Goal: Obtain resource: Obtain resource

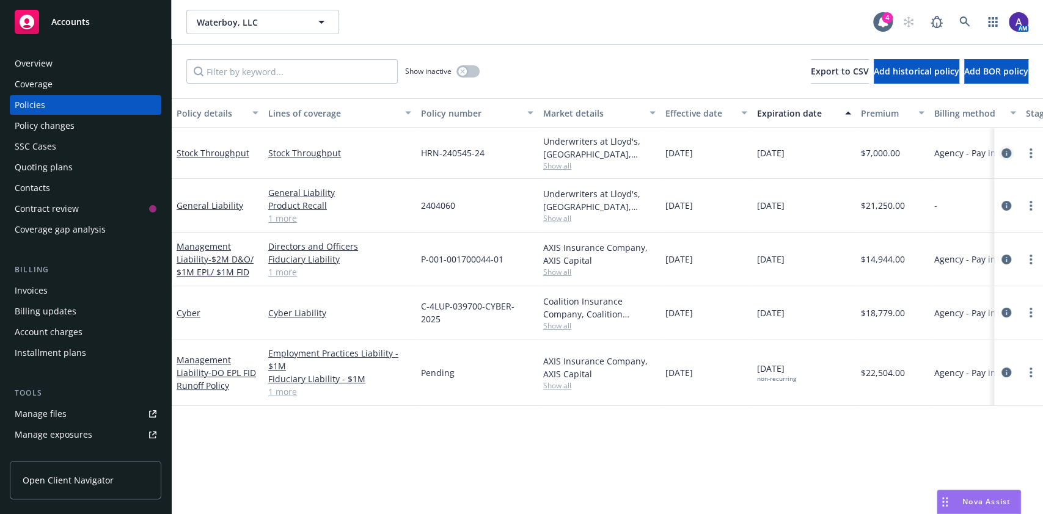
click at [1004, 152] on icon "circleInformation" at bounding box center [1006, 153] width 10 height 10
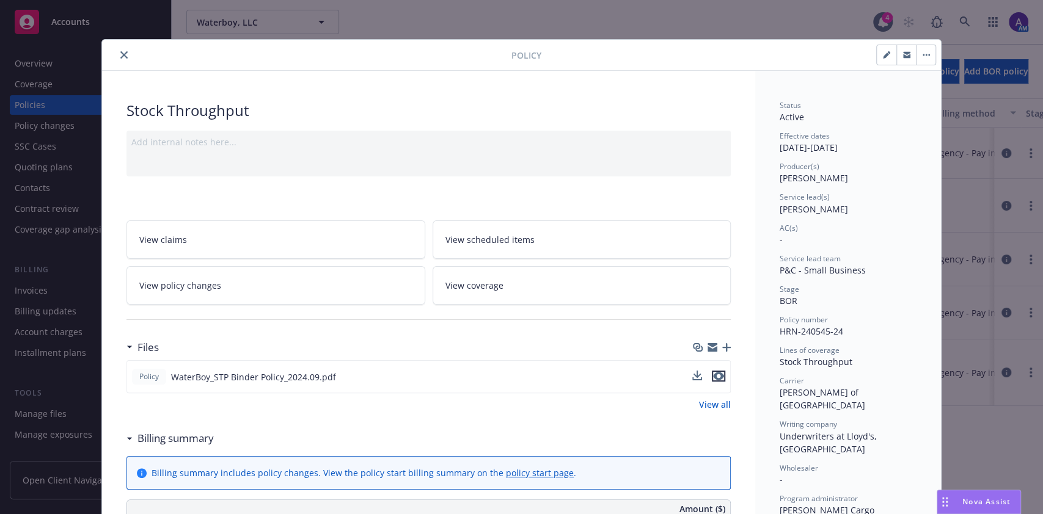
click at [717, 375] on icon "preview file" at bounding box center [718, 376] width 11 height 9
